Goal: Task Accomplishment & Management: Complete application form

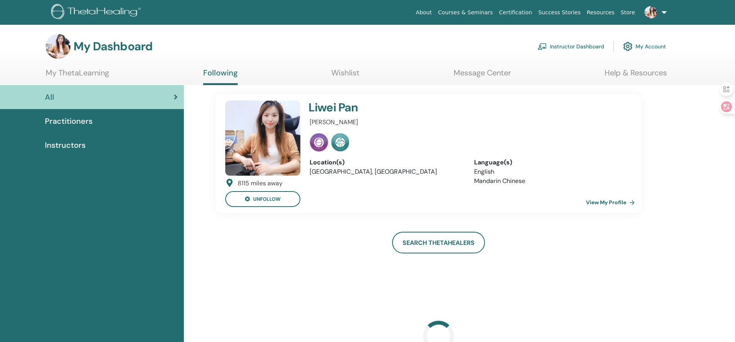
click at [51, 122] on span "Practitioners" at bounding box center [69, 121] width 48 height 12
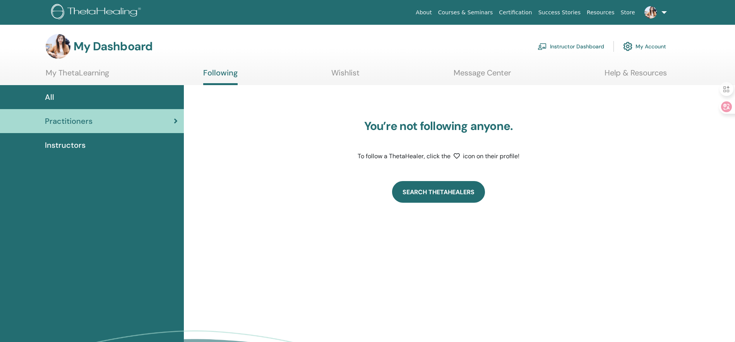
click at [434, 197] on link "Search ThetaHealers" at bounding box center [438, 192] width 93 height 22
click at [431, 196] on link "Search ThetaHealers" at bounding box center [438, 192] width 93 height 22
click at [557, 45] on link "Instructor Dashboard" at bounding box center [571, 46] width 67 height 17
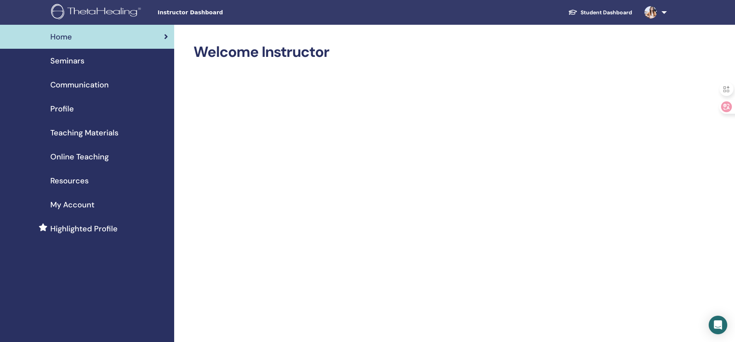
click at [77, 62] on span "Seminars" at bounding box center [67, 61] width 34 height 12
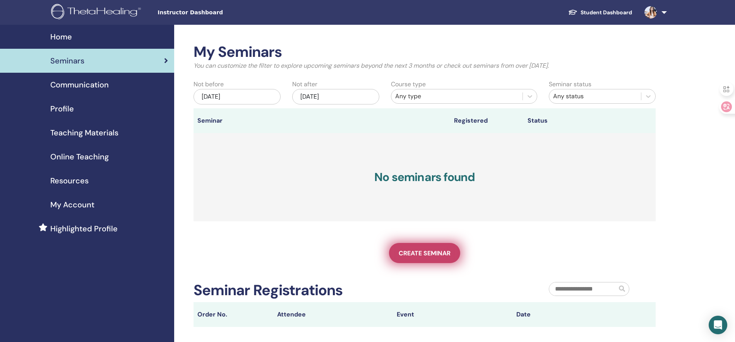
click at [436, 257] on span "Create seminar" at bounding box center [425, 253] width 52 height 8
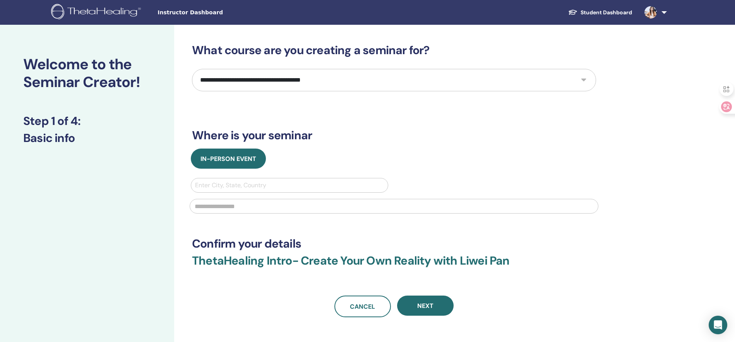
click at [323, 82] on select "**********" at bounding box center [394, 80] width 404 height 22
select select "*"
click at [192, 69] on select "**********" at bounding box center [394, 80] width 404 height 22
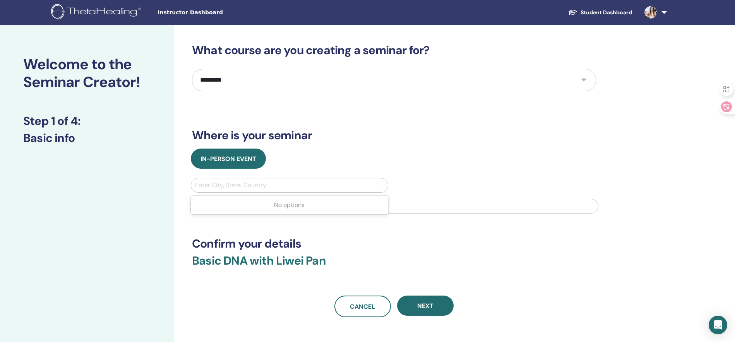
drag, startPoint x: 253, startPoint y: 190, endPoint x: 426, endPoint y: 202, distance: 172.7
click at [426, 202] on div "Use Up and Down to choose options, press Enter to select the currently focused …" at bounding box center [394, 198] width 418 height 40
click at [426, 202] on input "text" at bounding box center [394, 206] width 409 height 15
click at [288, 185] on div at bounding box center [289, 185] width 189 height 11
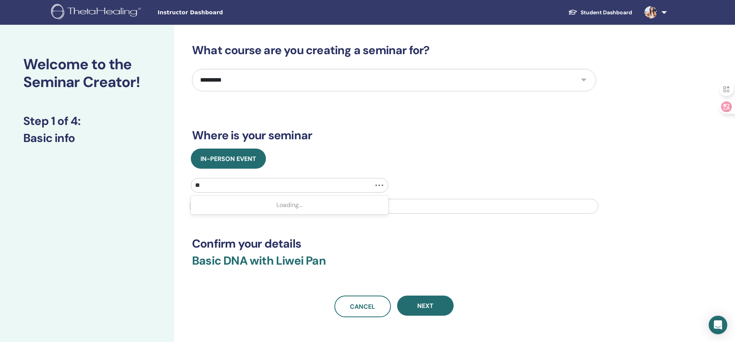
type input "*"
type input "********"
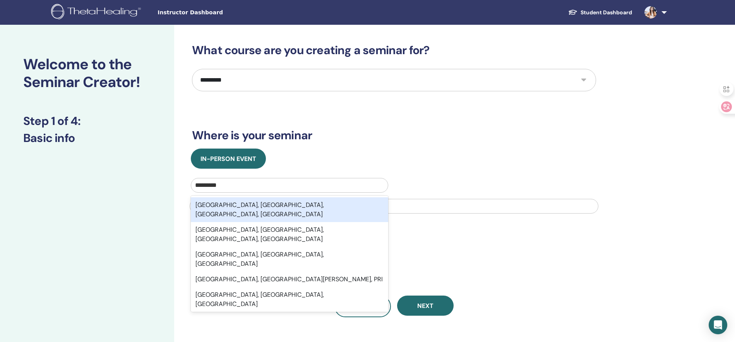
click at [342, 203] on div "[GEOGRAPHIC_DATA], [GEOGRAPHIC_DATA], [GEOGRAPHIC_DATA], [GEOGRAPHIC_DATA]" at bounding box center [289, 209] width 197 height 25
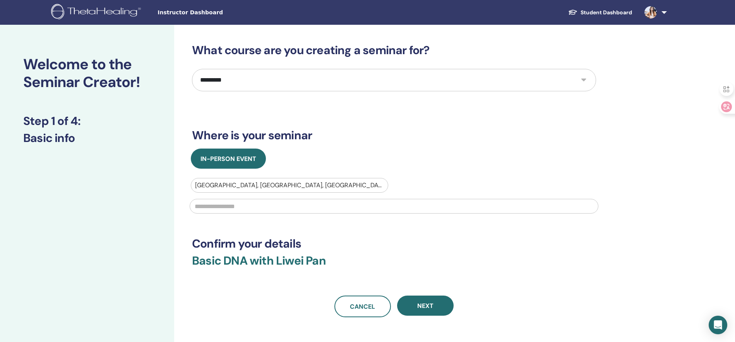
click at [342, 203] on input "text" at bounding box center [394, 206] width 409 height 15
